Goal: Task Accomplishment & Management: Use online tool/utility

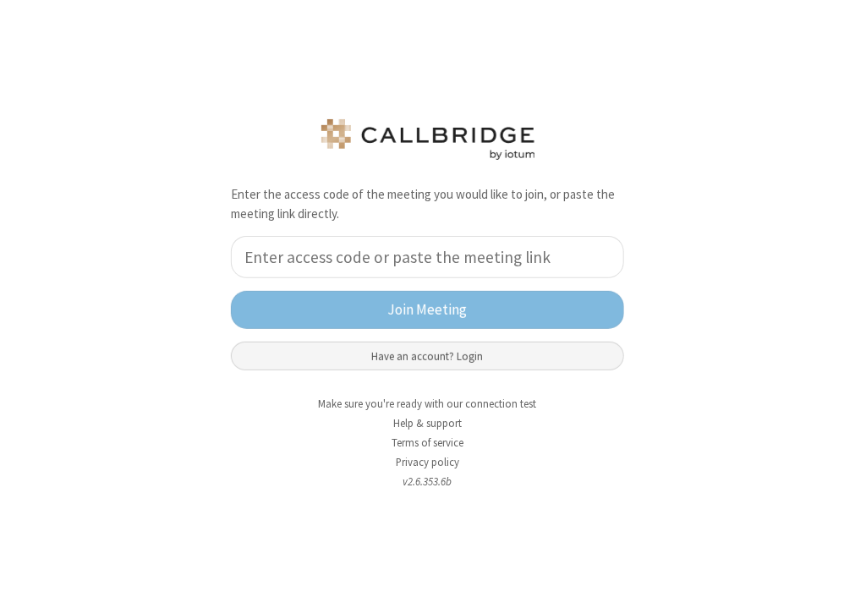
click at [469, 358] on button "Have an account? Login" at bounding box center [427, 356] width 393 height 29
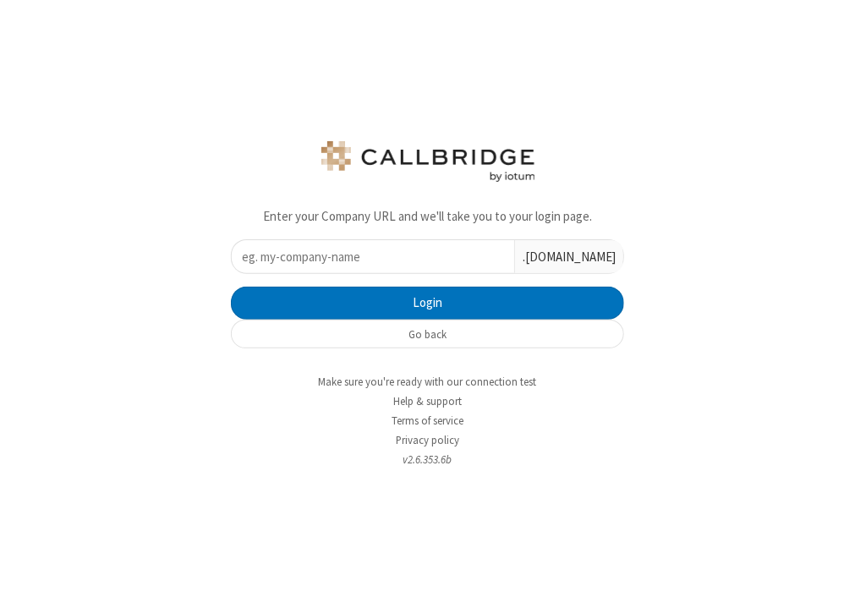
click at [366, 252] on input "text" at bounding box center [373, 256] width 282 height 33
type input "ucaas-tech"
click at [231, 287] on button "Login" at bounding box center [427, 304] width 393 height 34
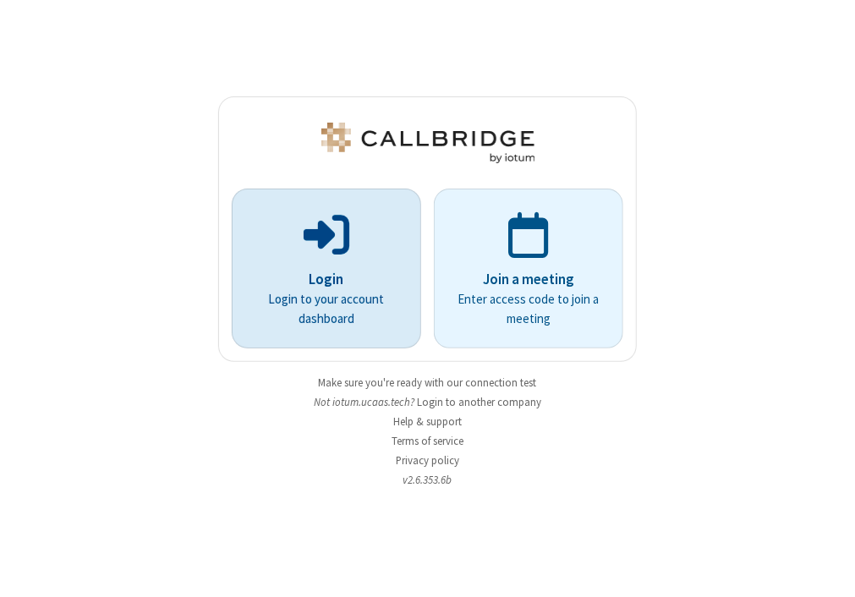
click at [333, 242] on span at bounding box center [327, 233] width 46 height 51
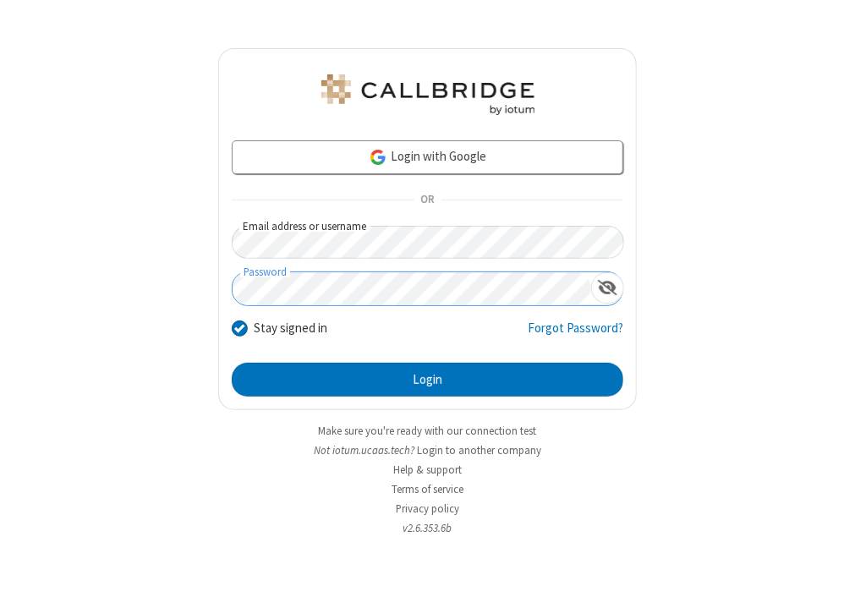
click at [232, 363] on button "Login" at bounding box center [428, 380] width 392 height 34
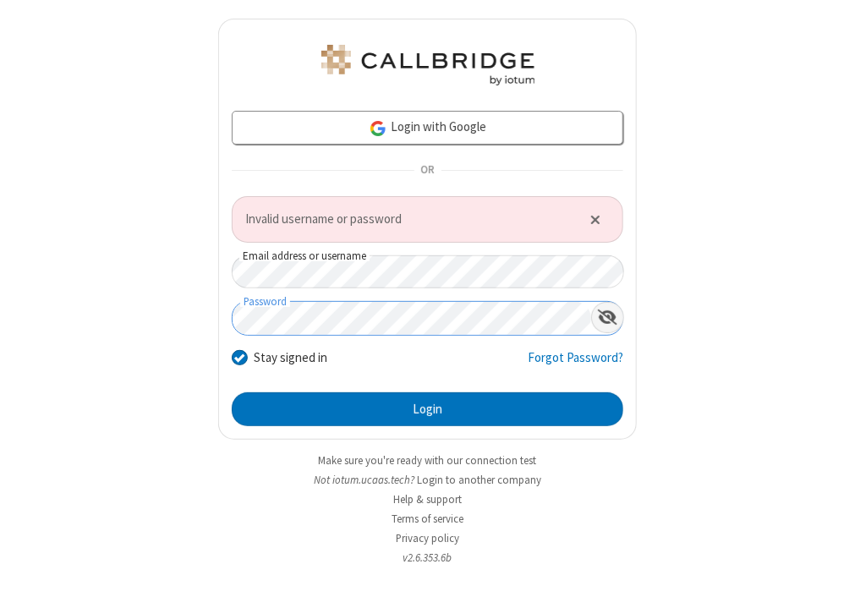
click at [598, 313] on div "Show password" at bounding box center [607, 317] width 33 height 31
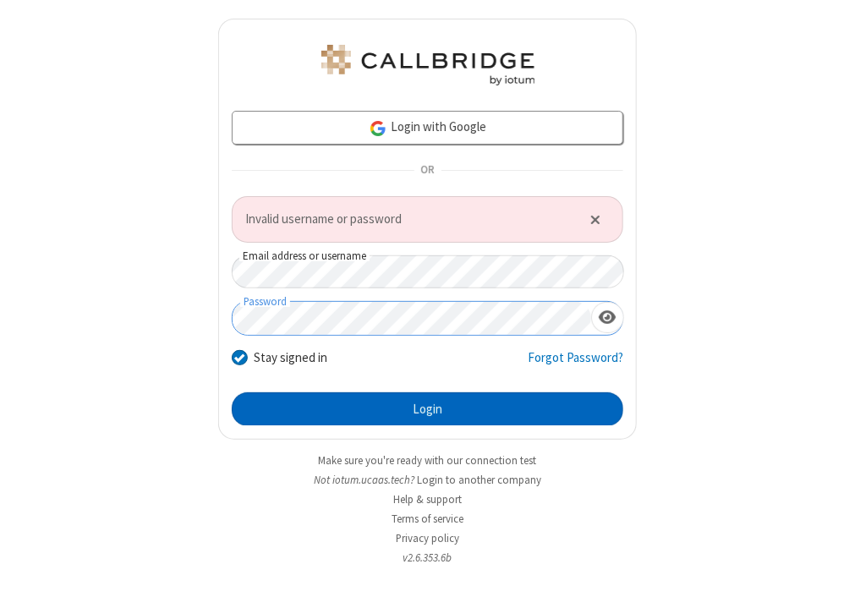
click at [531, 407] on button "Login" at bounding box center [428, 409] width 392 height 34
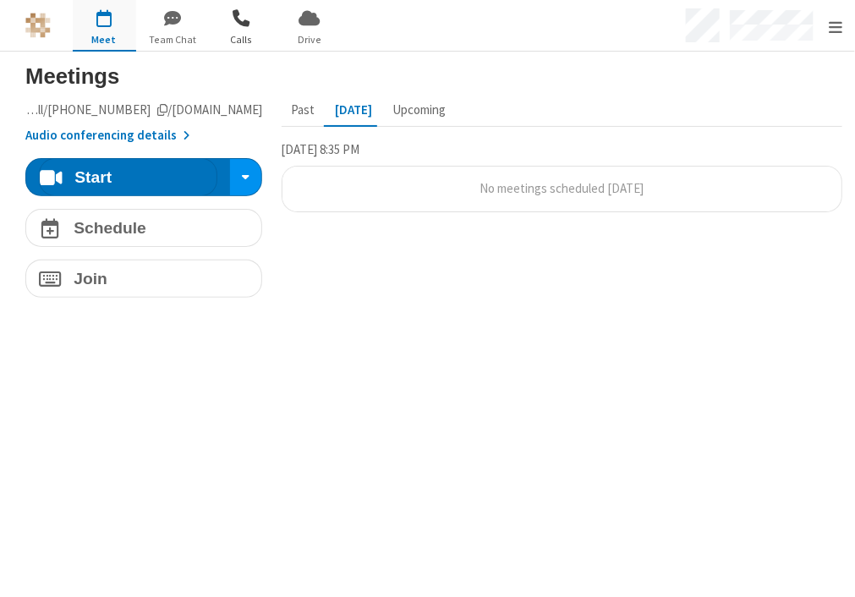
click at [238, 34] on span "Calls" at bounding box center [241, 39] width 63 height 15
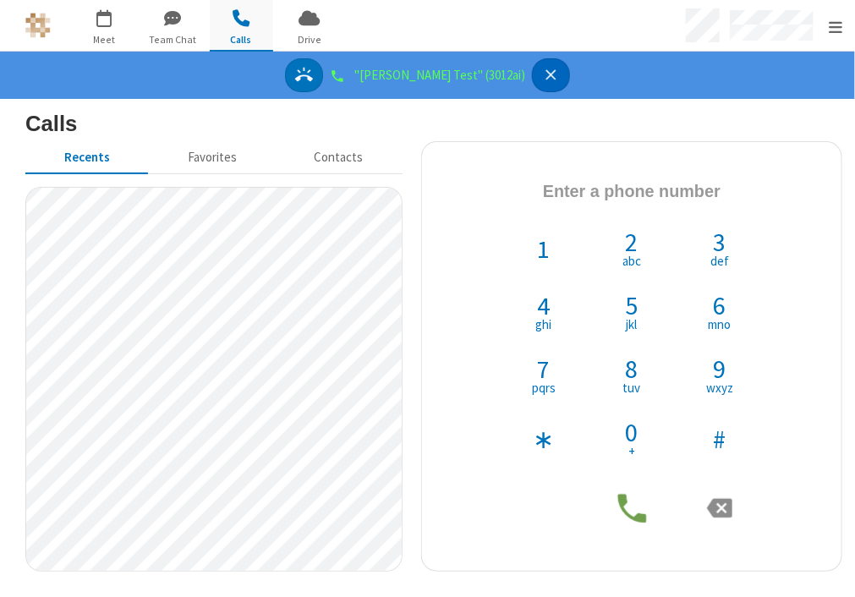
click at [542, 77] on icon "Decline" at bounding box center [551, 75] width 18 height 18
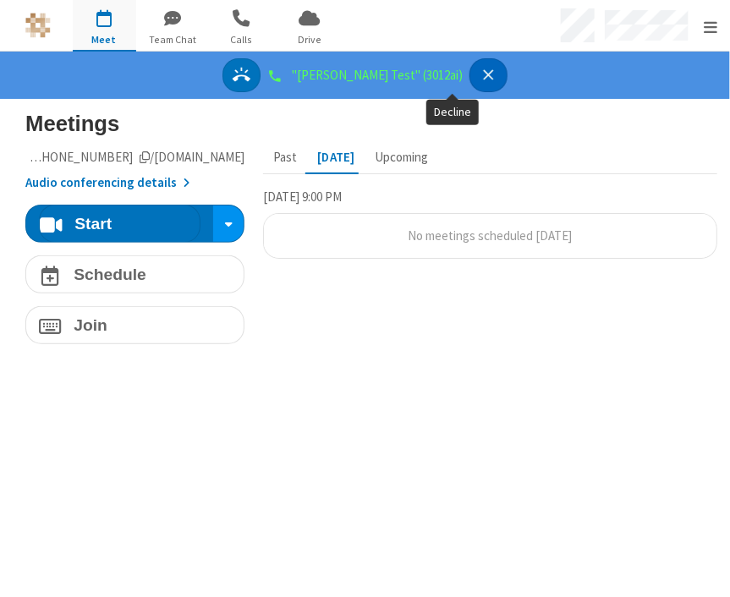
click at [480, 79] on icon "Decline" at bounding box center [489, 75] width 18 height 18
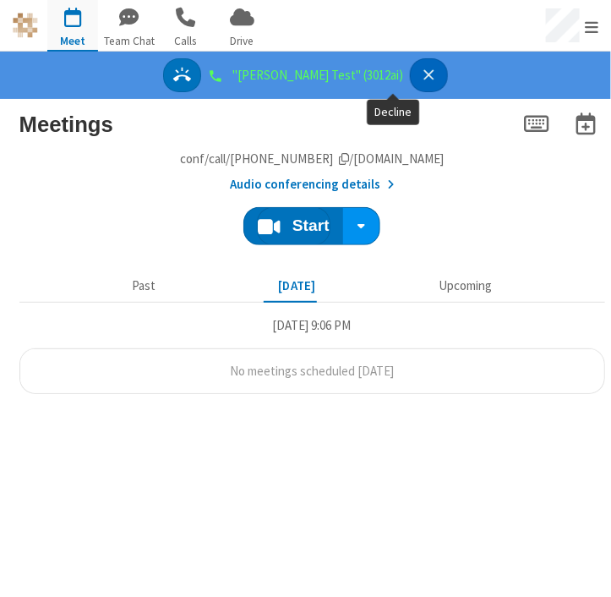
click at [385, 70] on button "Decline" at bounding box center [429, 75] width 38 height 35
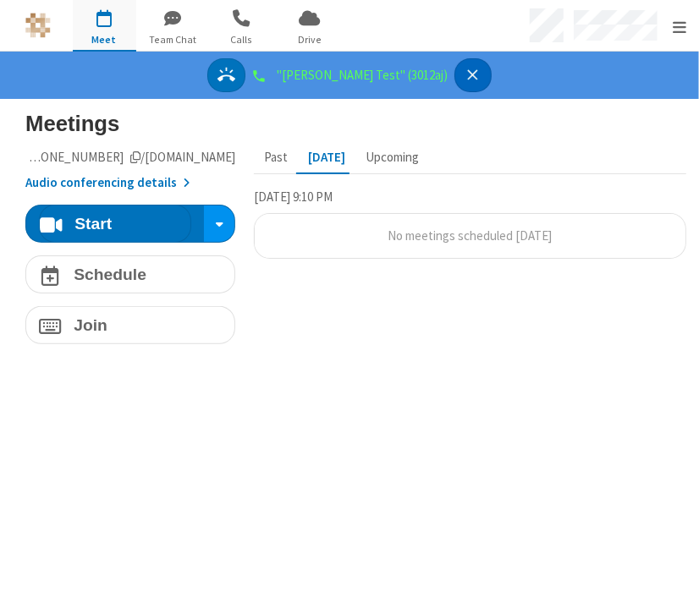
click at [385, 71] on icon "Decline" at bounding box center [472, 75] width 18 height 18
